Goal: Task Accomplishment & Management: Use online tool/utility

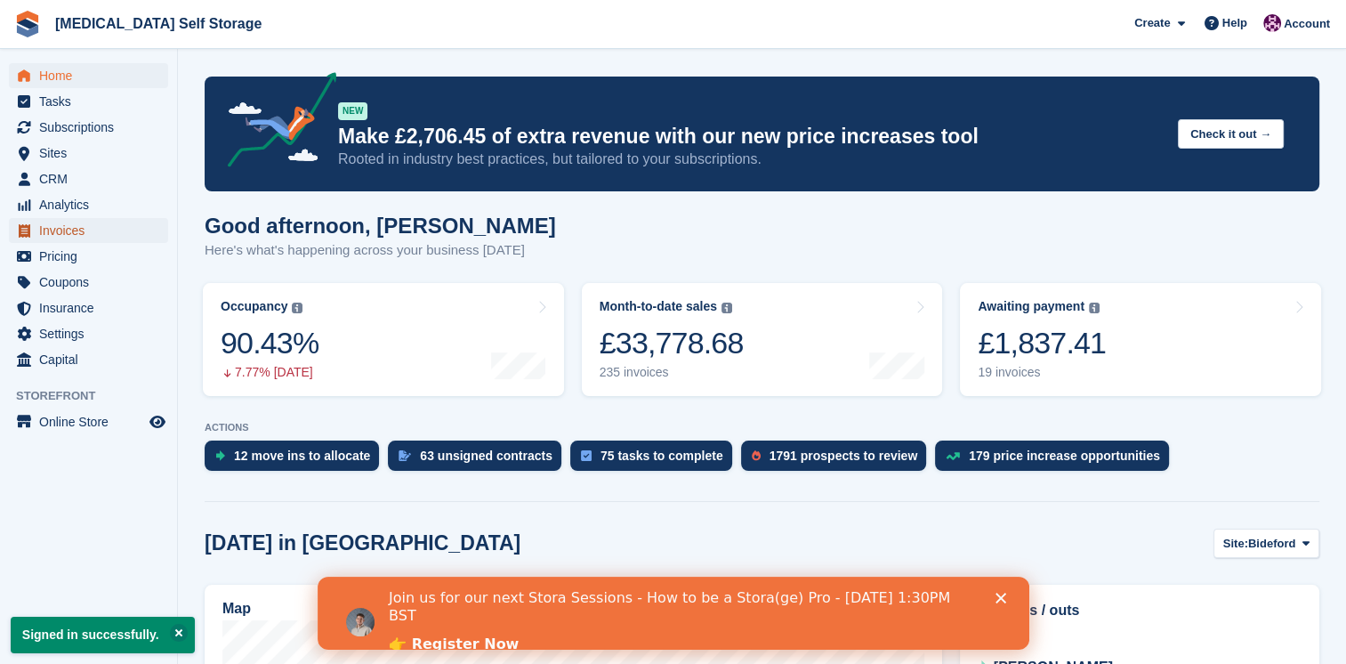
click at [71, 232] on span "Invoices" at bounding box center [92, 230] width 107 height 25
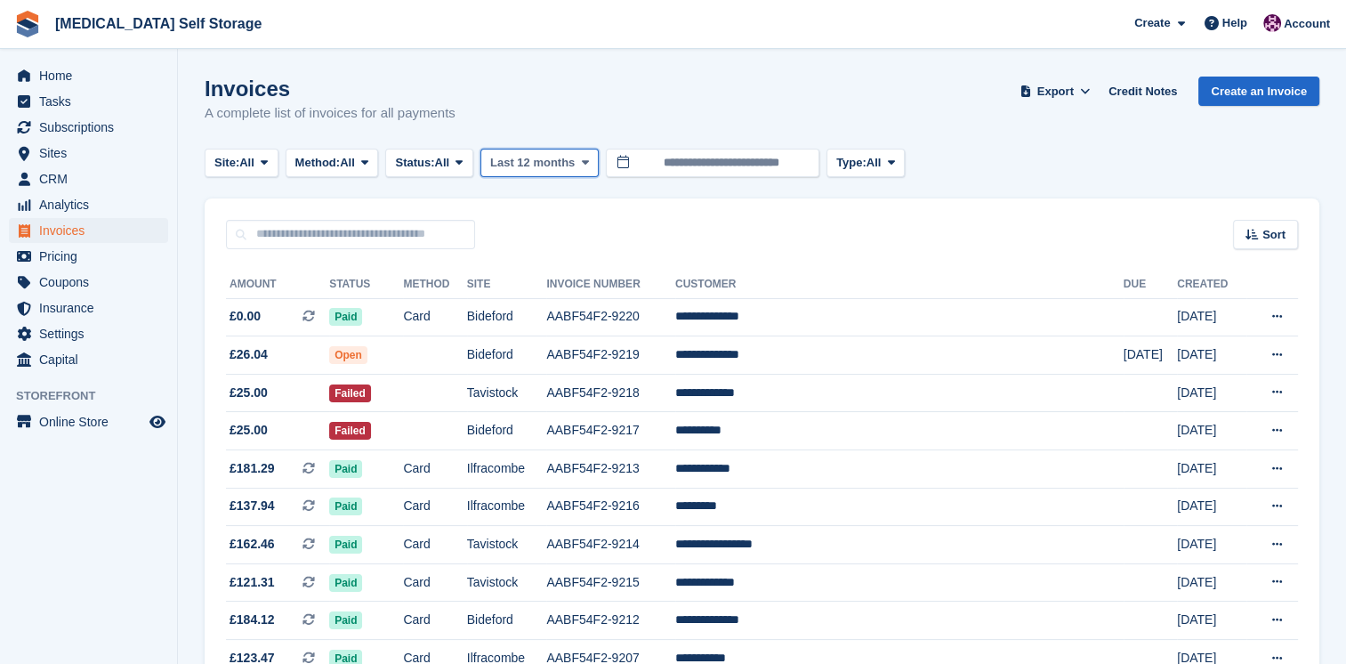
click at [583, 171] on button "Last 12 months" at bounding box center [540, 163] width 118 height 29
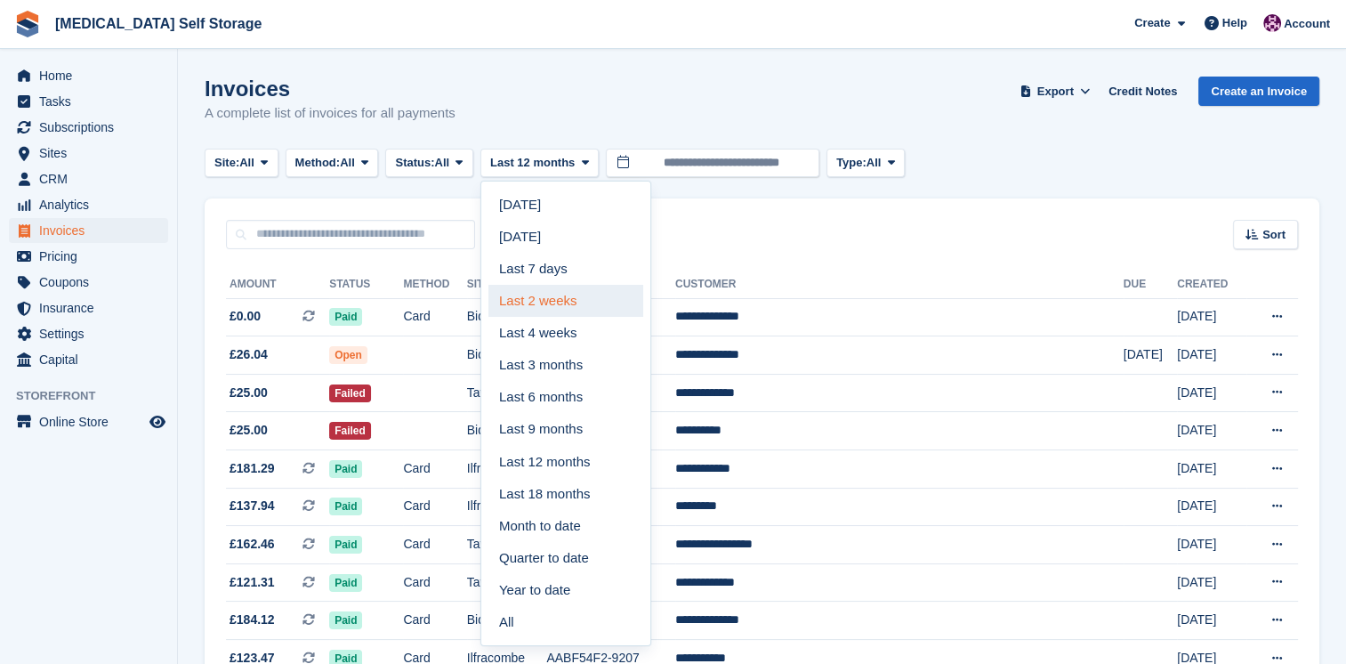
click at [586, 297] on link "Last 2 weeks" at bounding box center [566, 301] width 155 height 32
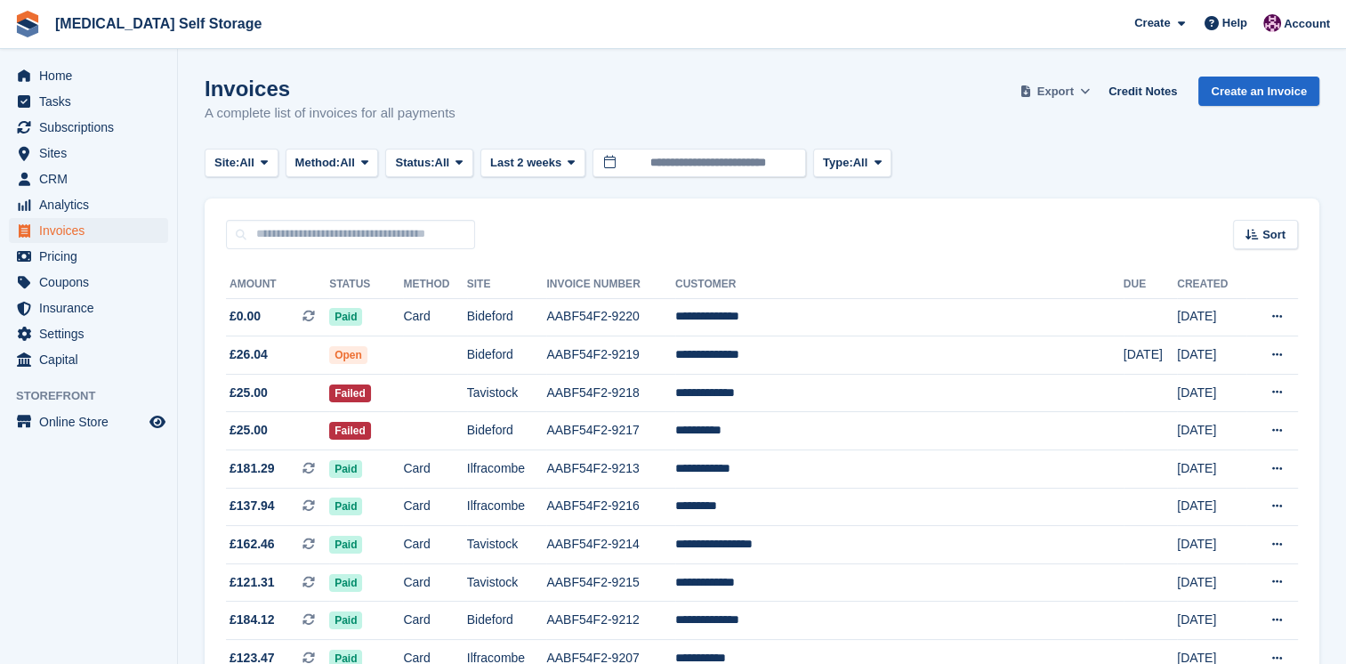
click at [1090, 89] on icon at bounding box center [1085, 91] width 10 height 12
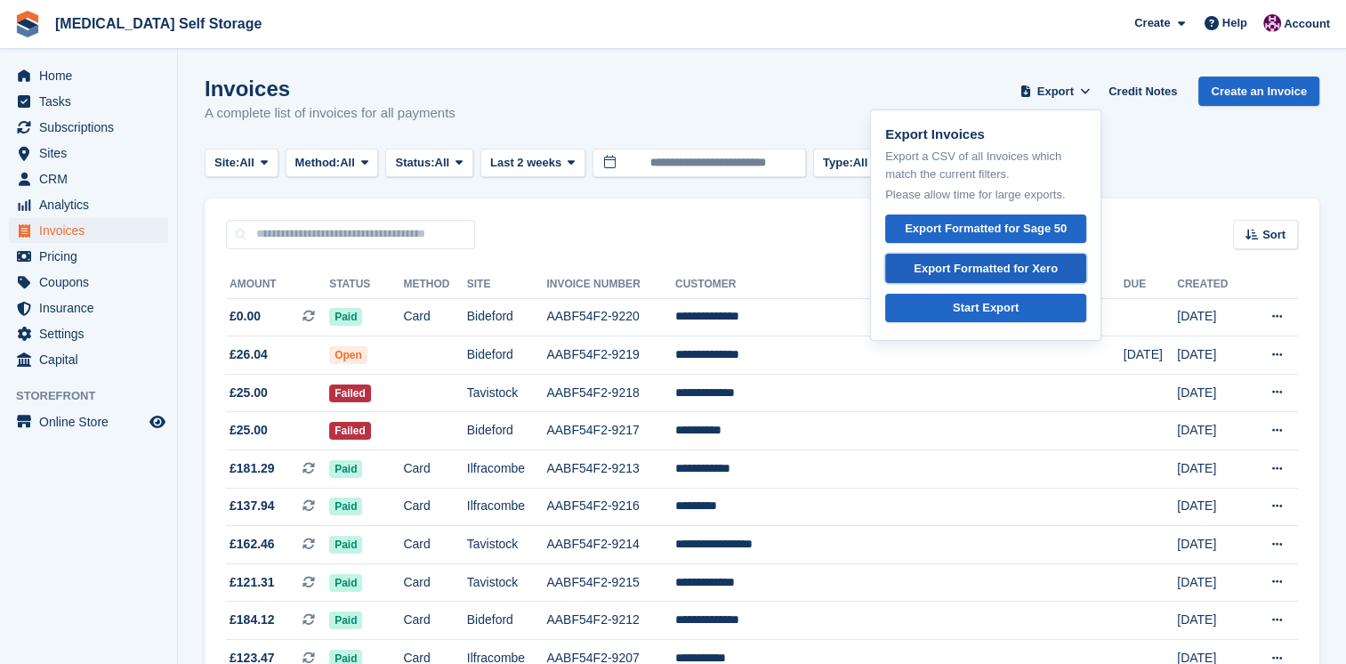
click at [1041, 266] on div "Export Formatted for Xero" at bounding box center [986, 269] width 144 height 18
